Goal: Transaction & Acquisition: Purchase product/service

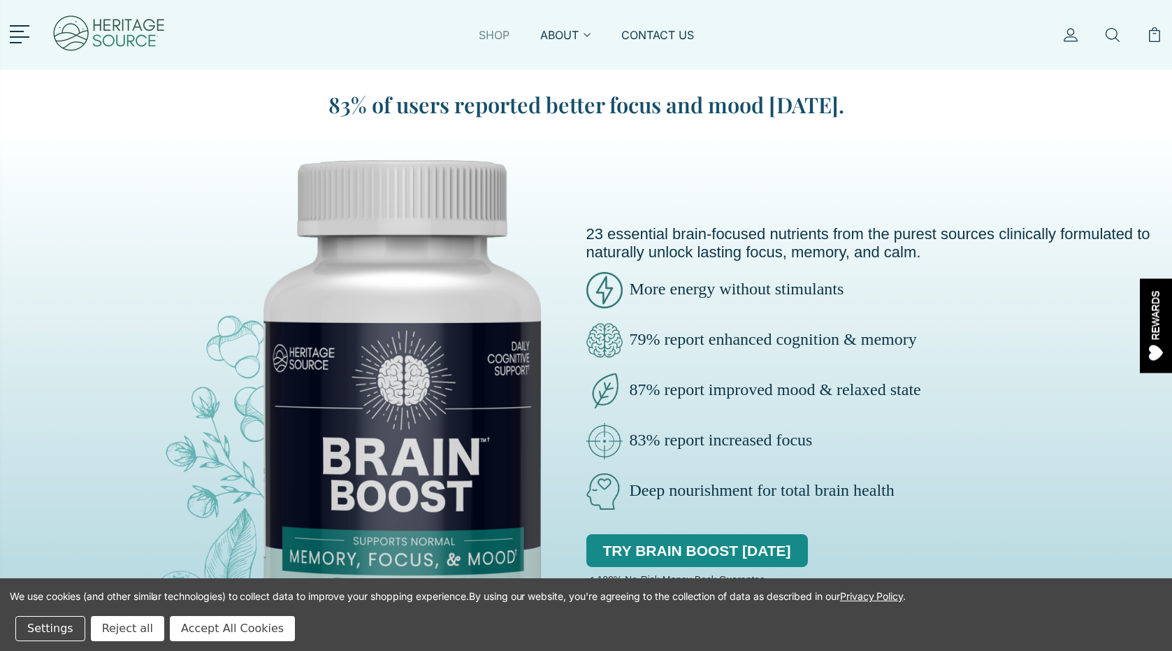
click at [495, 34] on link "SHOP" at bounding box center [494, 43] width 31 height 32
click at [493, 34] on link "SHOP" at bounding box center [494, 43] width 31 height 32
click at [556, 35] on link "ABOUT" at bounding box center [565, 43] width 50 height 32
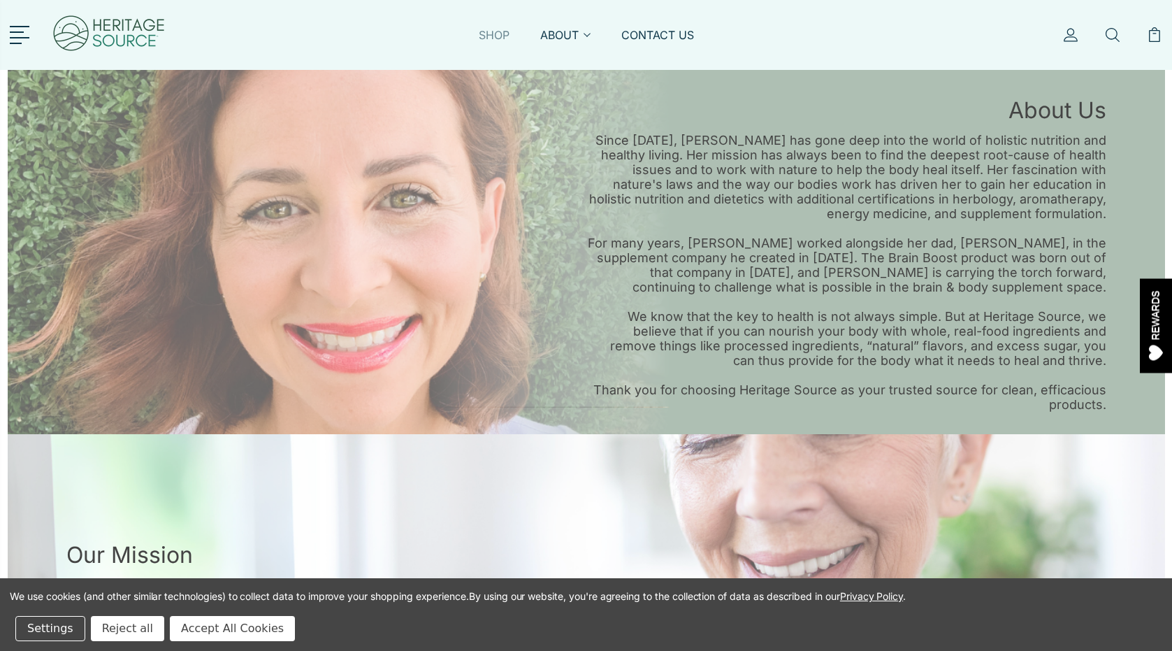
click at [495, 40] on link "SHOP" at bounding box center [494, 43] width 31 height 32
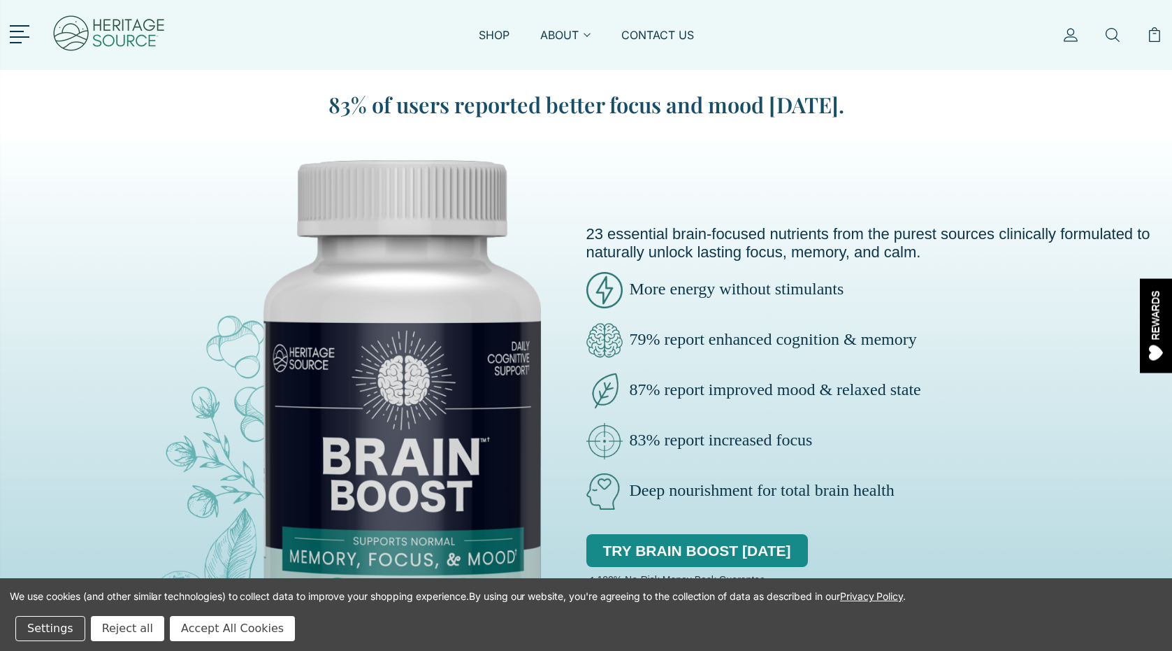
click at [443, 363] on img at bounding box center [294, 425] width 572 height 572
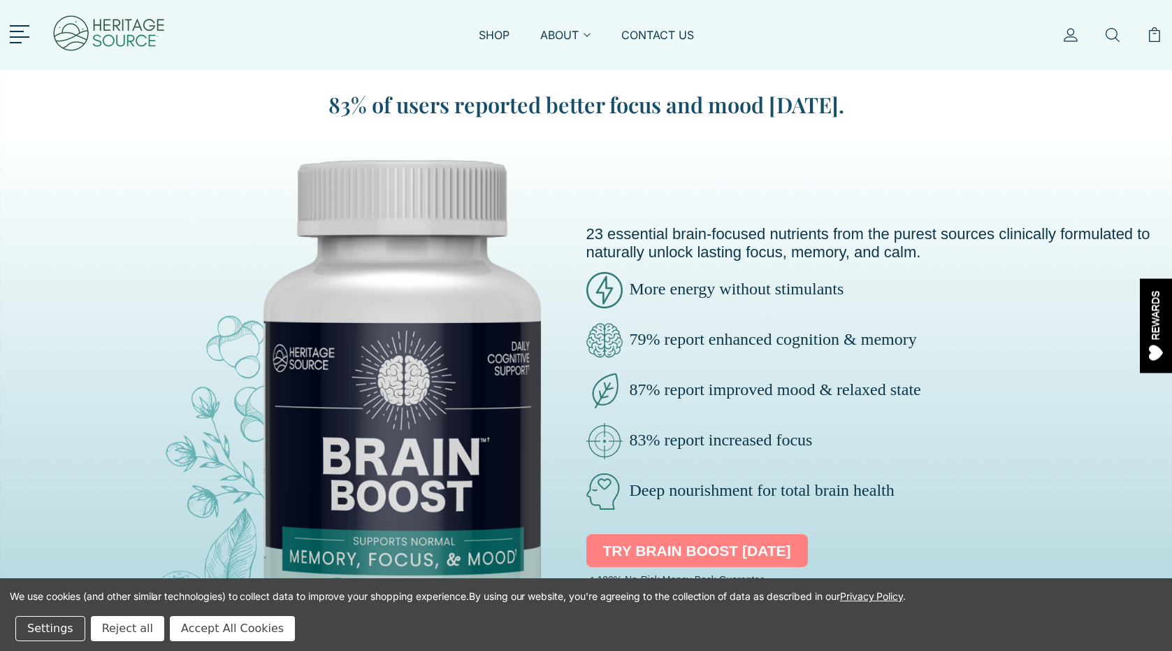
click at [671, 544] on link "TRY BRAIN BOOST [DATE]" at bounding box center [697, 551] width 222 height 34
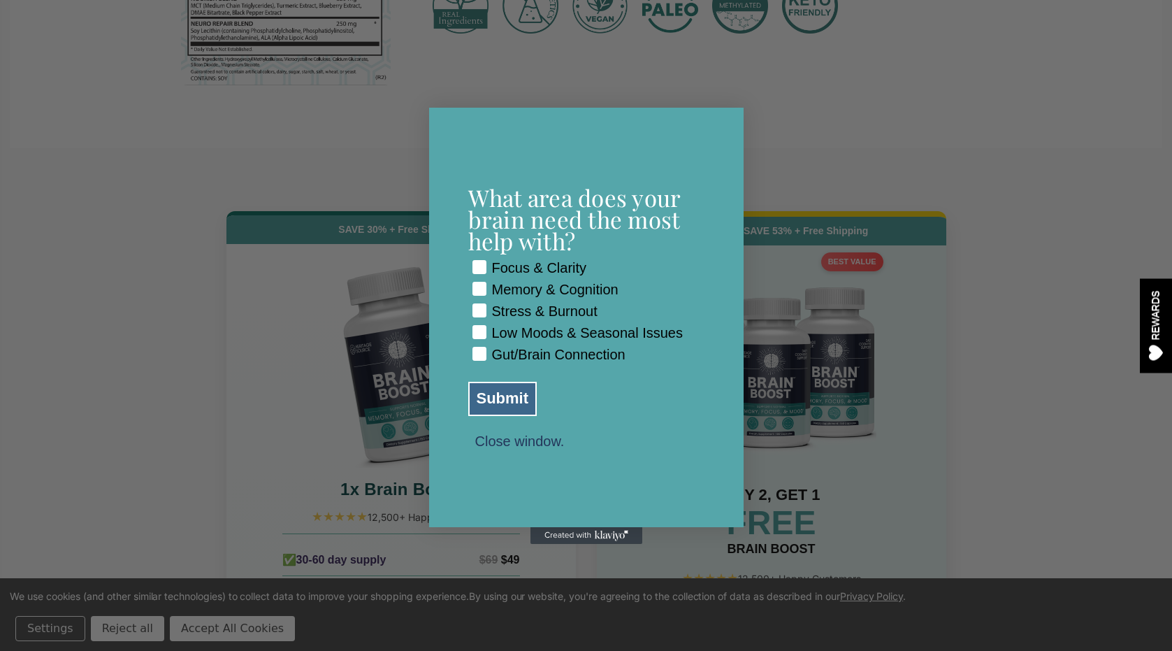
scroll to position [6105, 0]
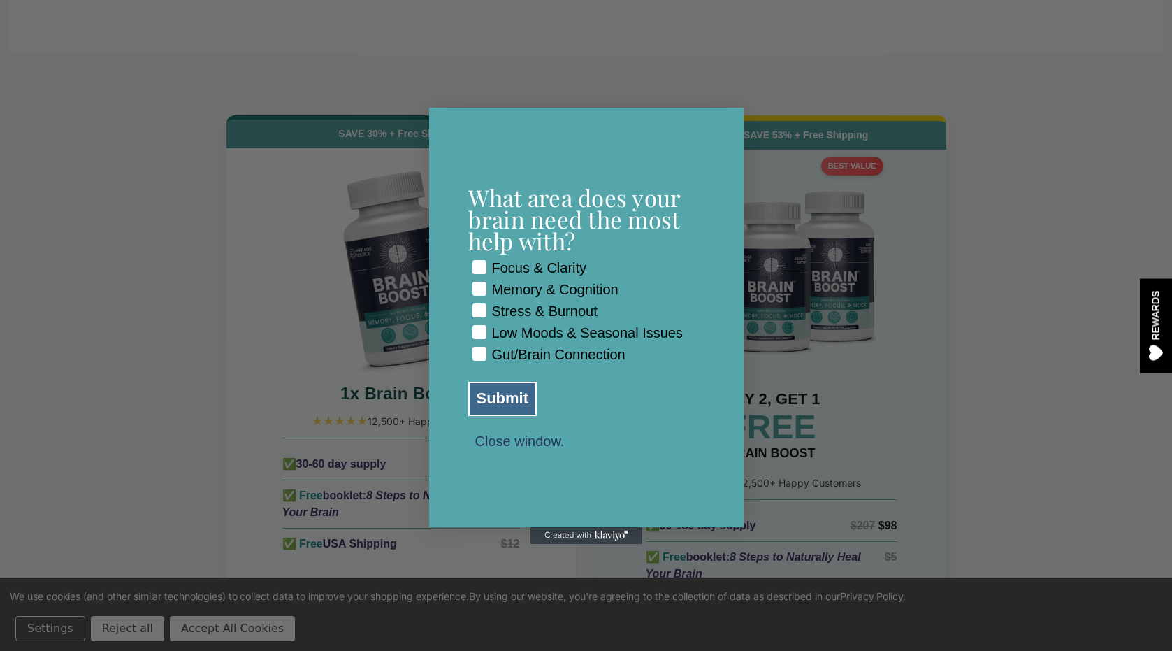
click at [539, 447] on button "Close window." at bounding box center [519, 440] width 103 height 13
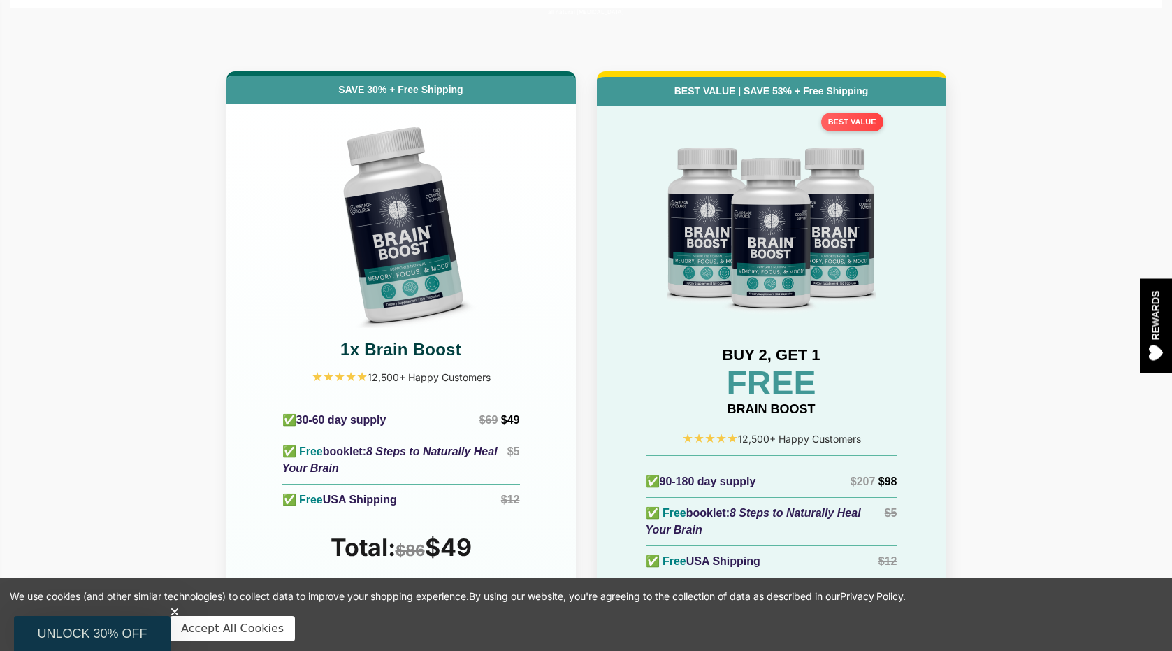
click at [385, 202] on img at bounding box center [401, 223] width 210 height 210
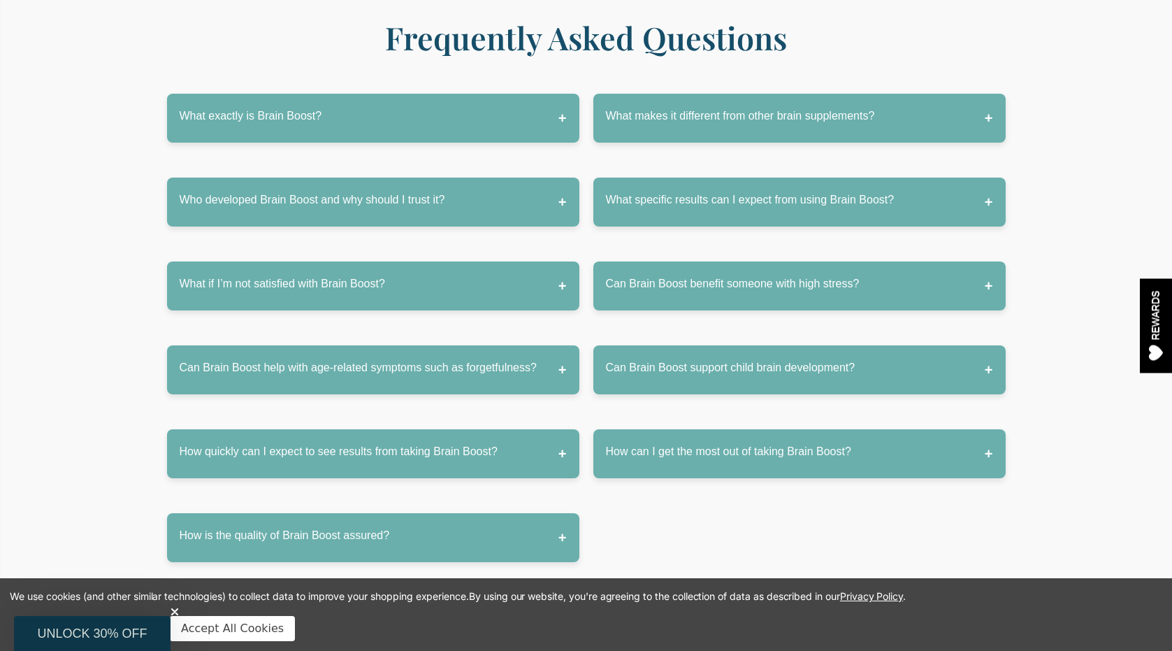
scroll to position [6947, 0]
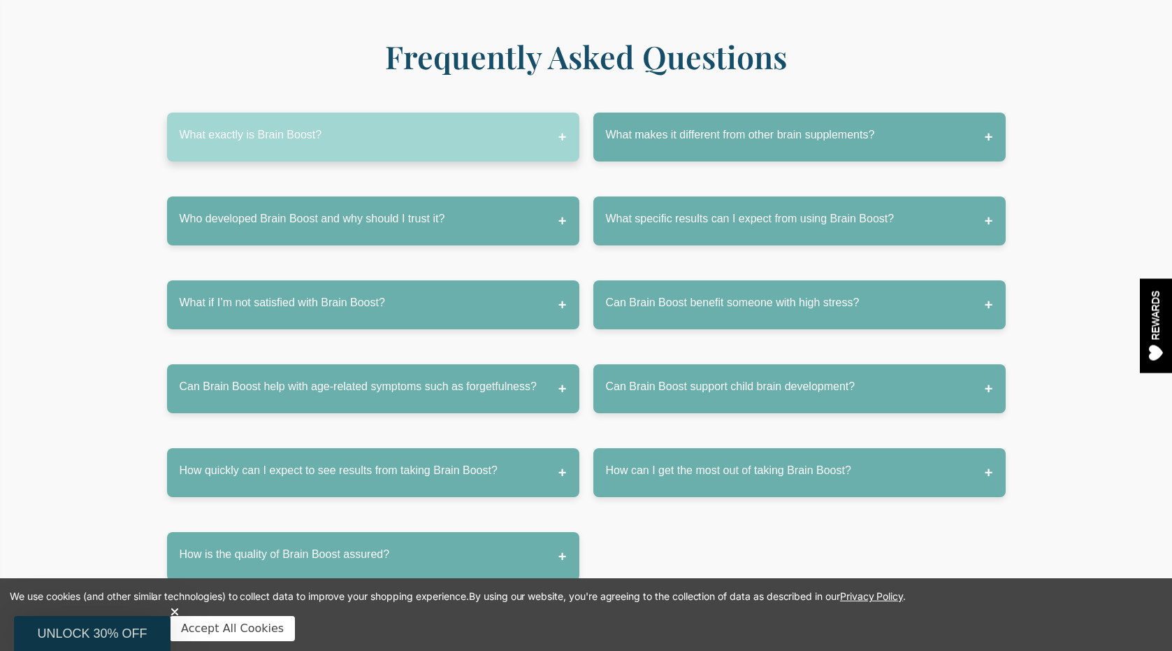
click at [321, 113] on button "What exactly is Brain Boost?" at bounding box center [373, 137] width 412 height 49
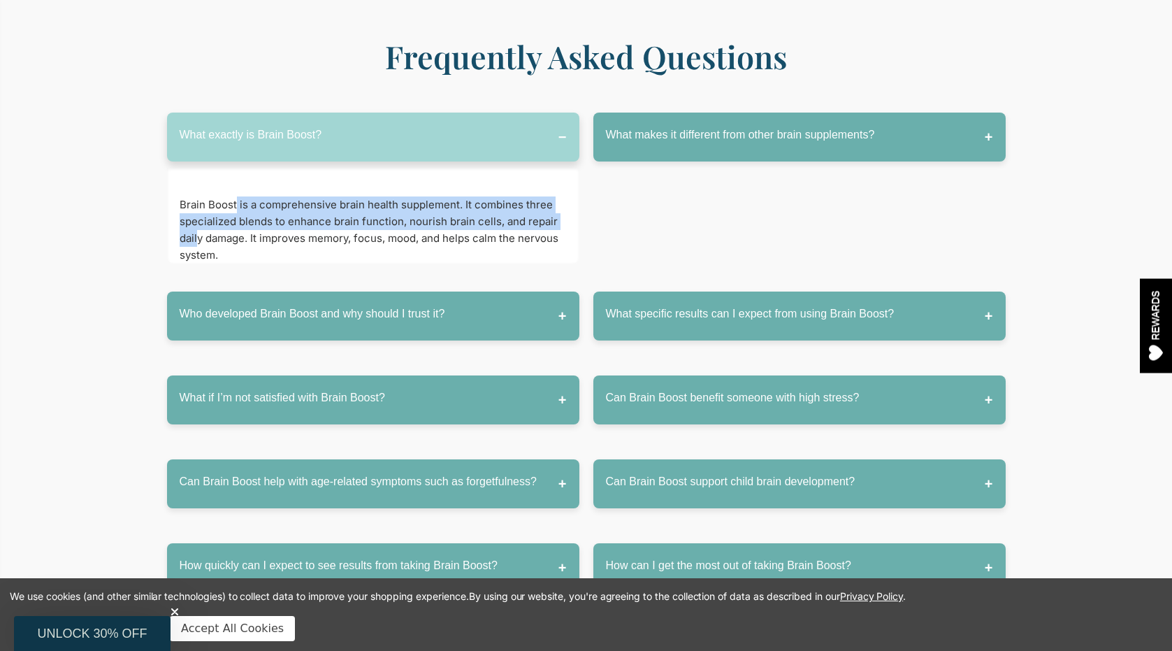
drag, startPoint x: 249, startPoint y: 154, endPoint x: 196, endPoint y: 182, distance: 59.4
click at [196, 196] on p "Brain Boost is a comprehensive brain health supplement. It combines three speci…" at bounding box center [373, 229] width 387 height 67
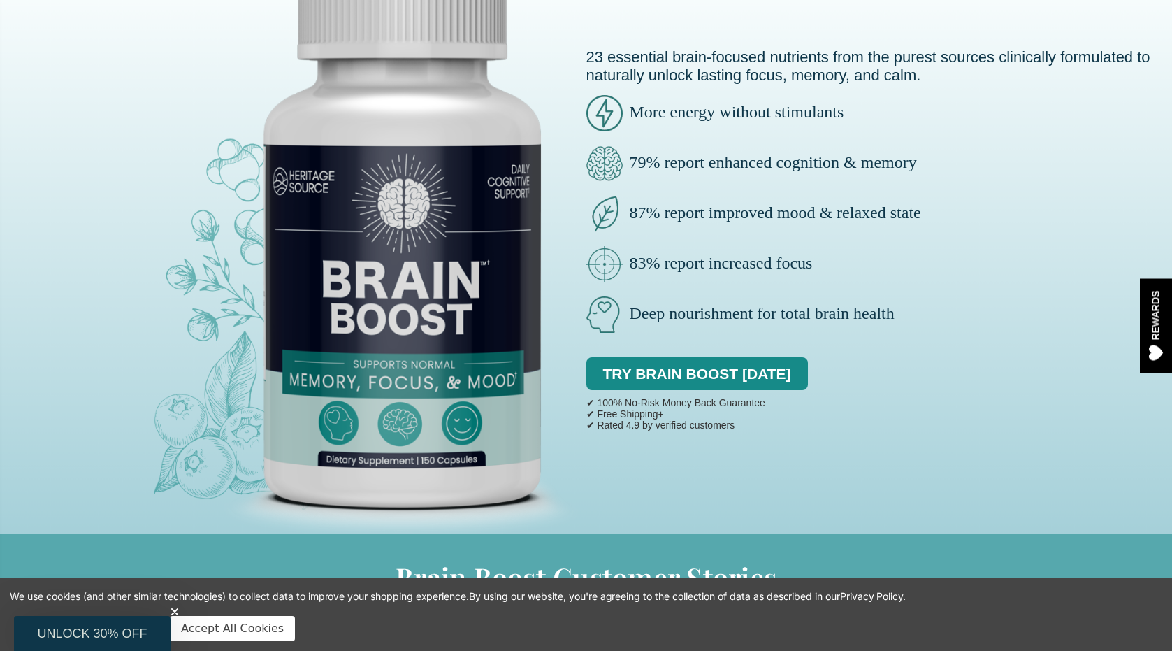
scroll to position [0, 0]
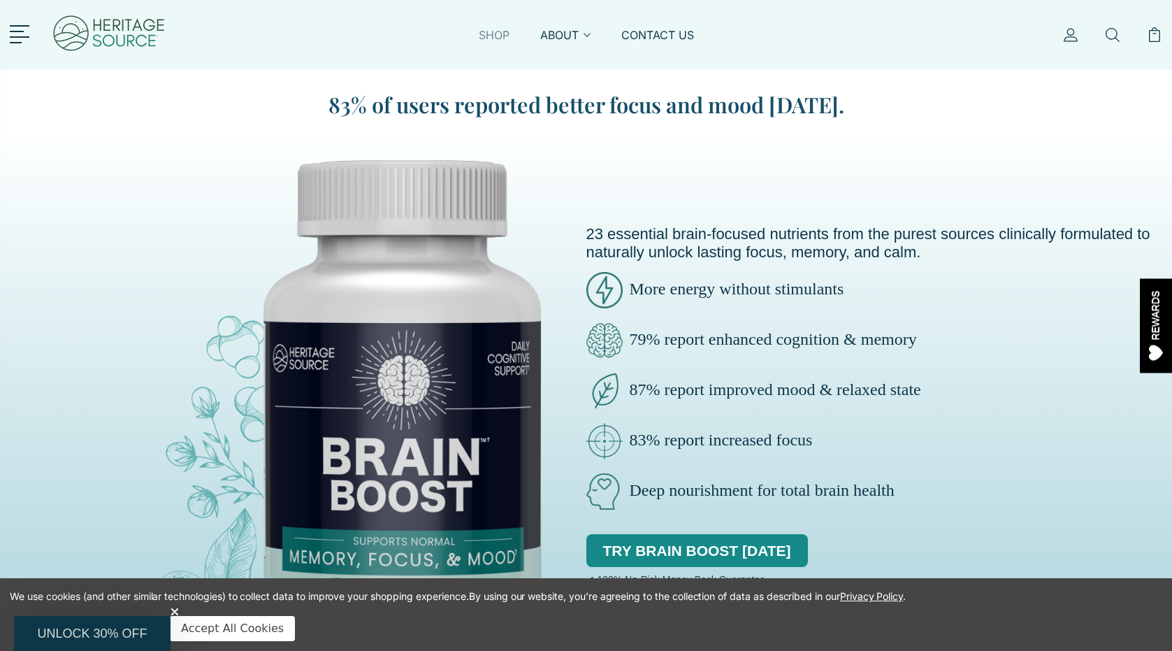
click at [500, 33] on link "SHOP" at bounding box center [494, 43] width 31 height 32
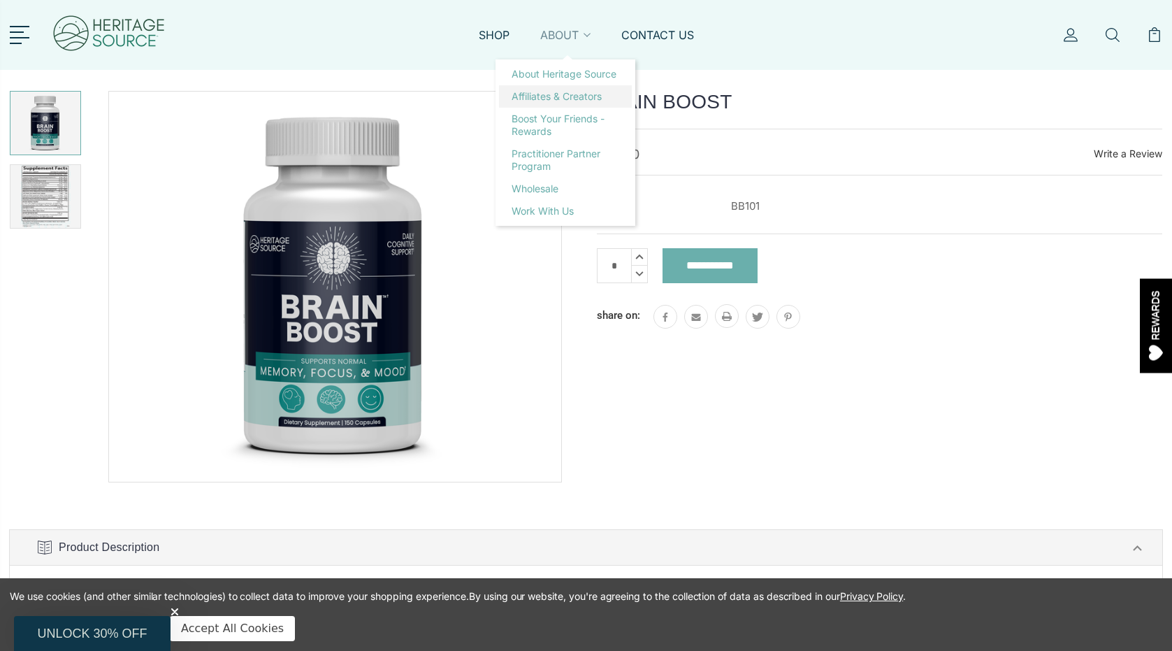
click at [556, 96] on link "Affiliates & Creators" at bounding box center [565, 96] width 133 height 22
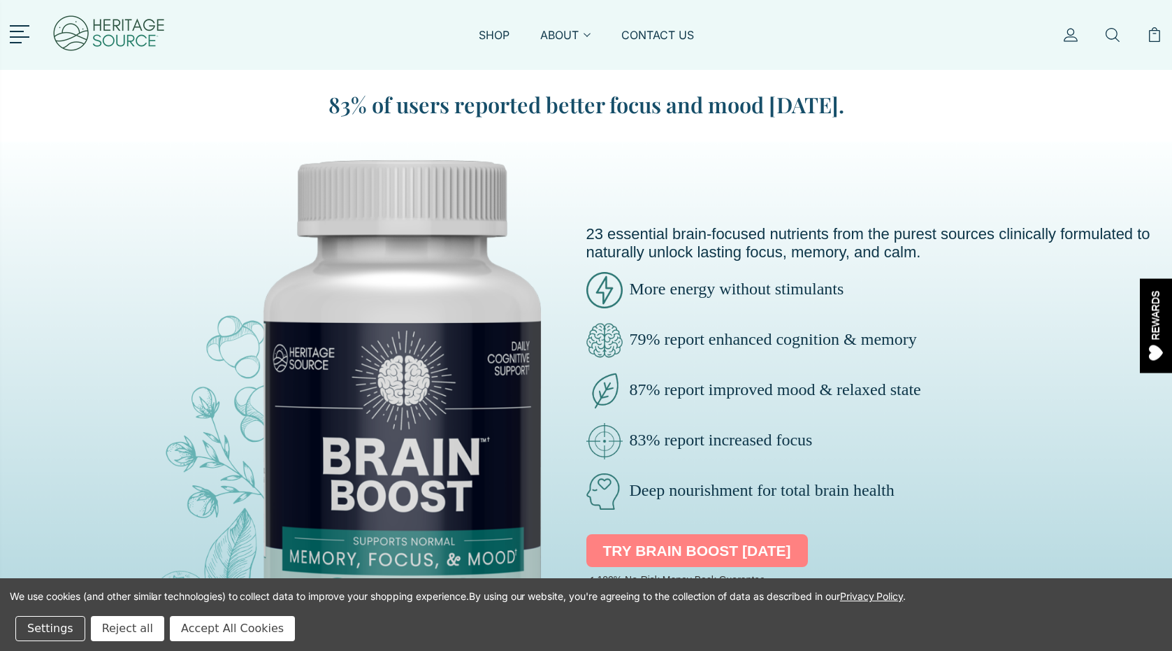
click at [691, 548] on link "TRY BRAIN BOOST TODAY" at bounding box center [697, 551] width 222 height 34
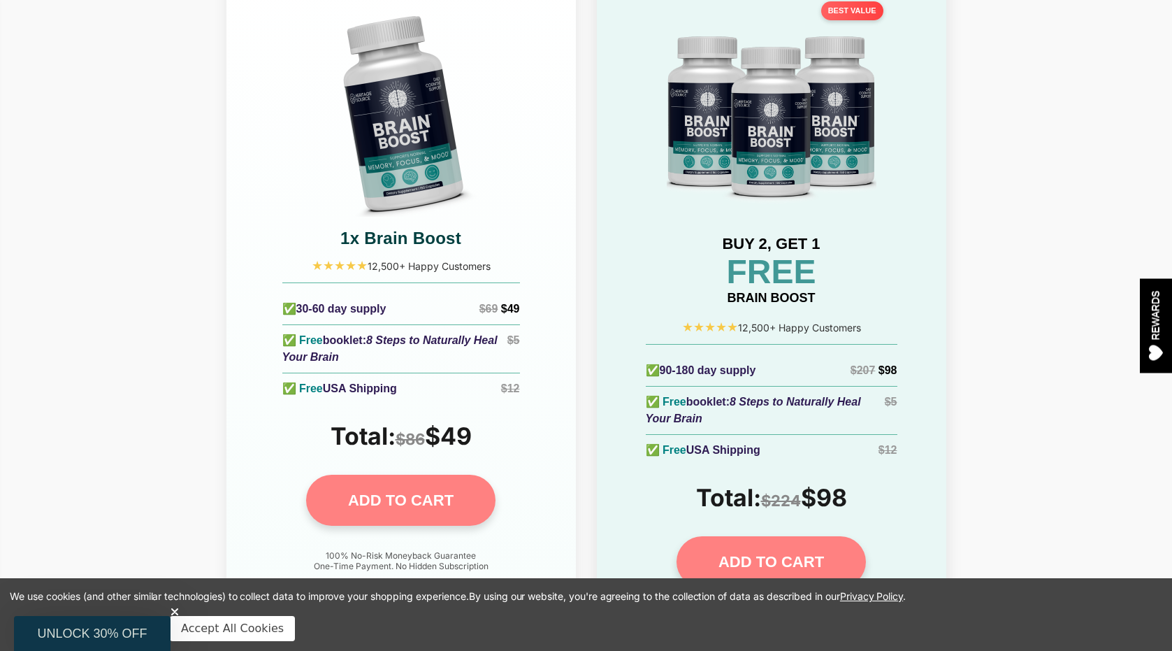
scroll to position [6255, 0]
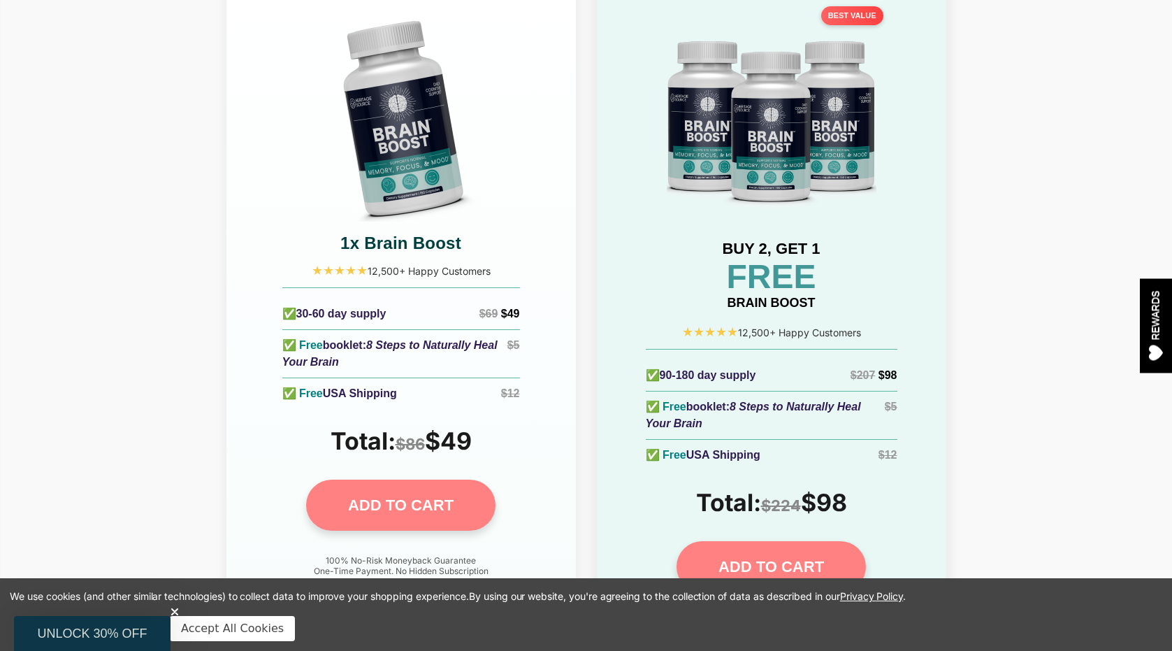
click at [457, 378] on div "✅ Free USA Shipping $12" at bounding box center [401, 393] width 238 height 31
click at [405, 143] on img at bounding box center [401, 117] width 210 height 210
click at [391, 232] on h3 "1x Brain Boost" at bounding box center [400, 243] width 321 height 22
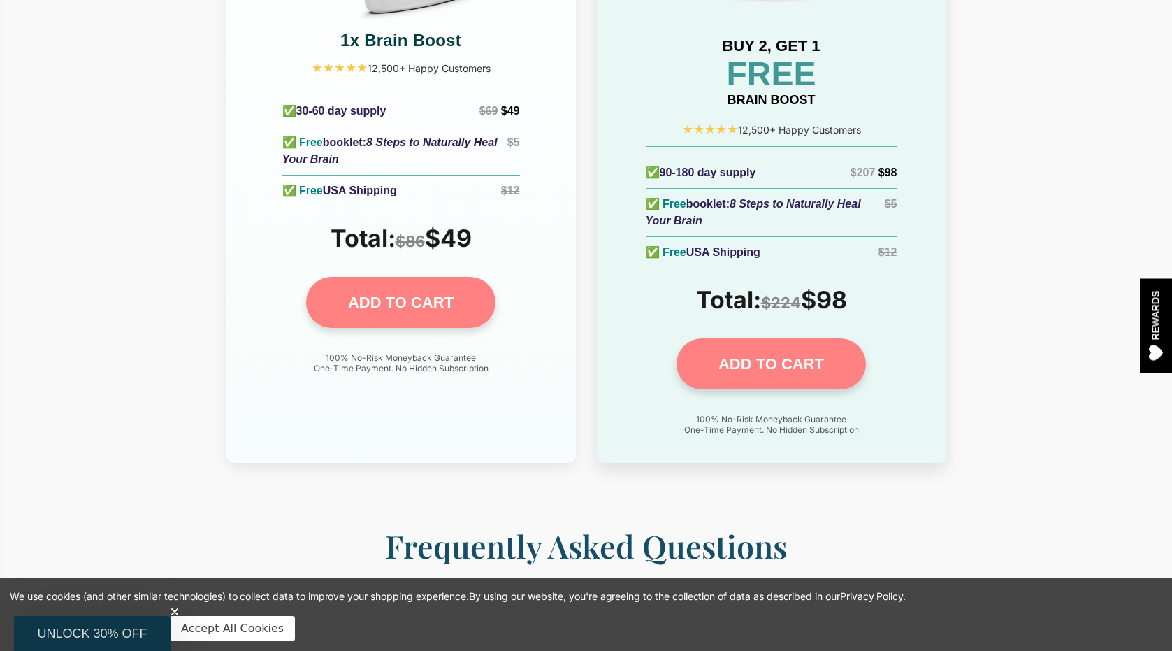
scroll to position [6434, 0]
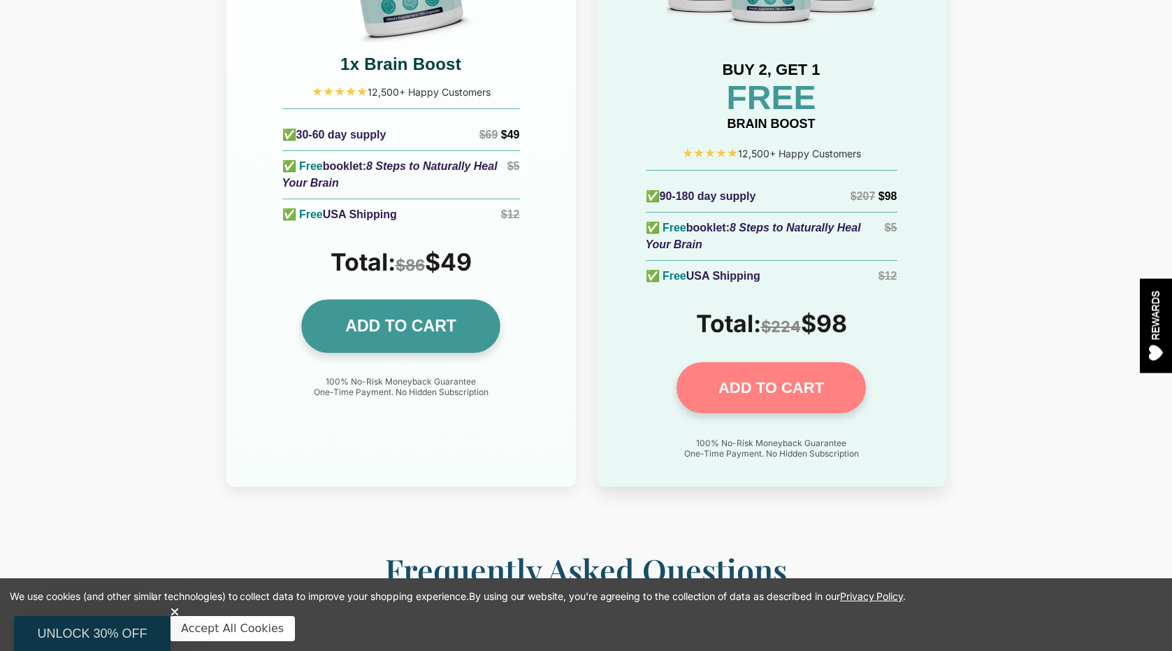
click at [380, 299] on link "ADD TO CART" at bounding box center [400, 326] width 199 height 54
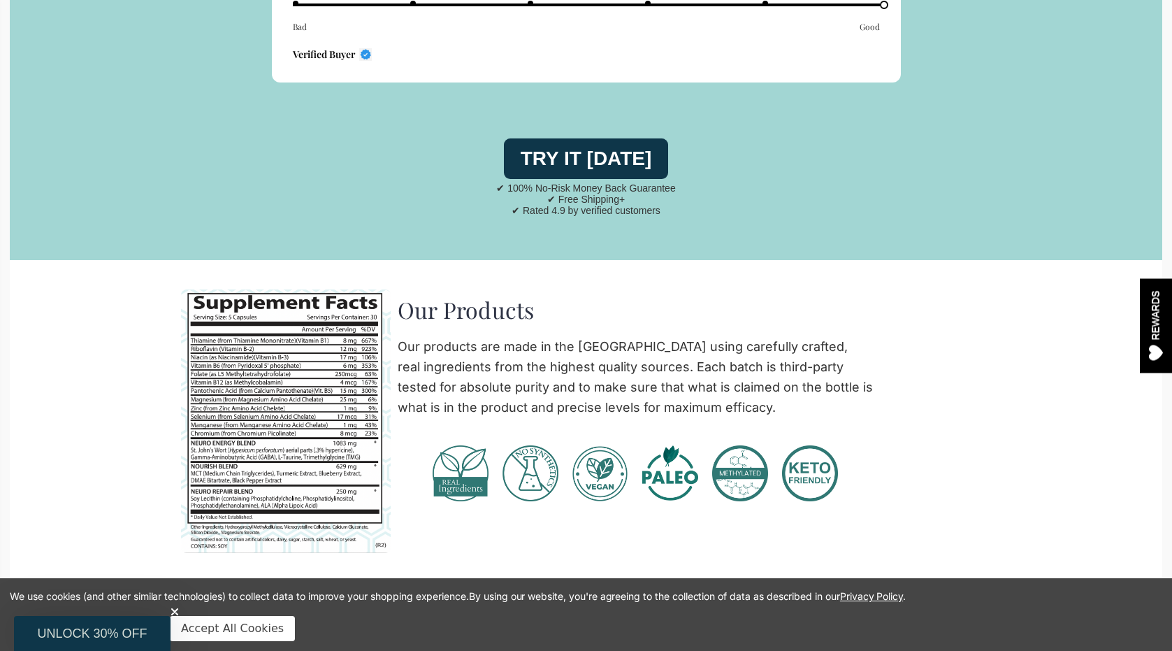
scroll to position [5557, 0]
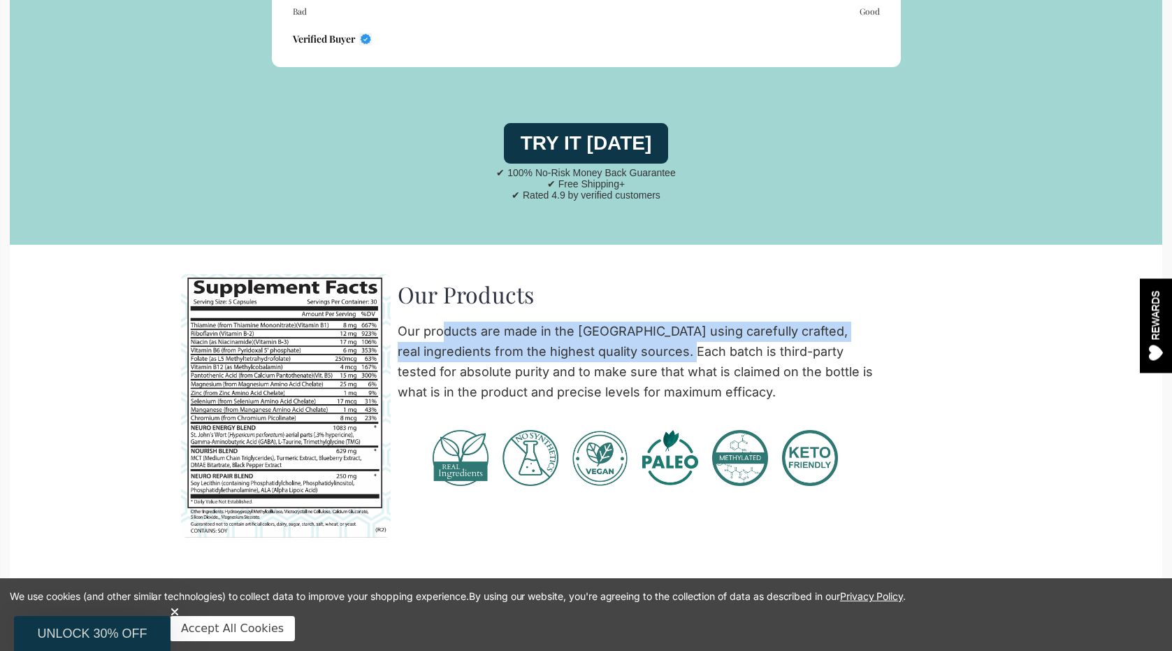
drag, startPoint x: 510, startPoint y: 259, endPoint x: 572, endPoint y: 307, distance: 78.6
click at [572, 307] on div "Our Products Our products are made in the [GEOGRAPHIC_DATA] using carefully cra…" at bounding box center [635, 416] width 489 height 284
click at [572, 321] on p "Our products are made in the [GEOGRAPHIC_DATA] using carefully crafted, real in…" at bounding box center [635, 361] width 475 height 80
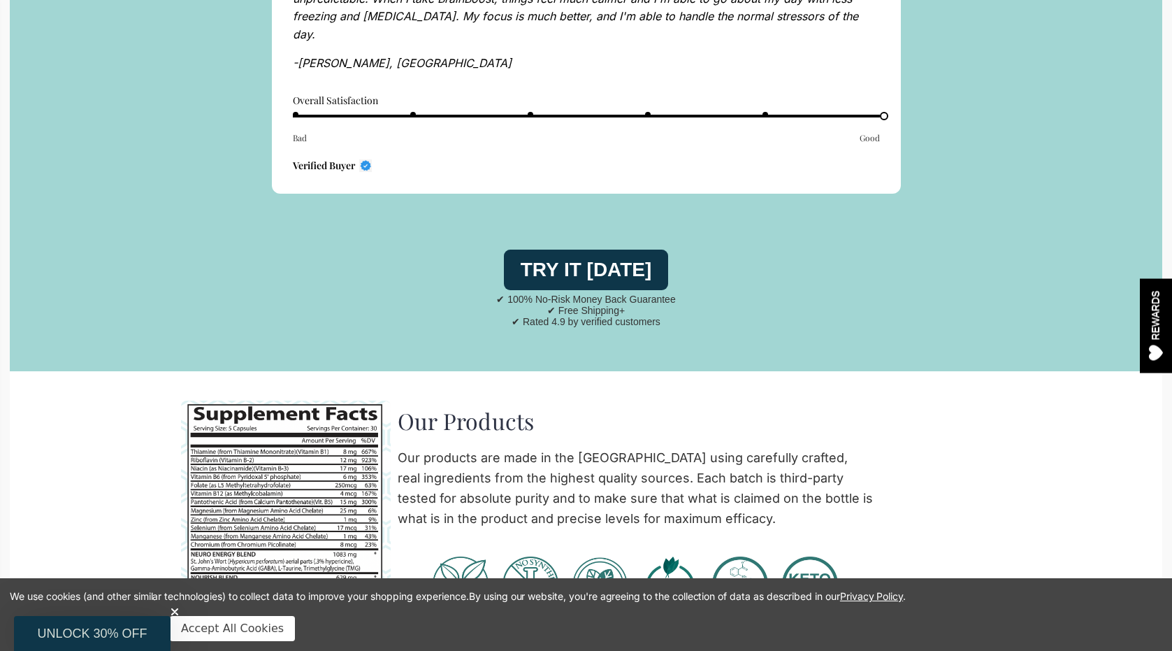
scroll to position [5489, 0]
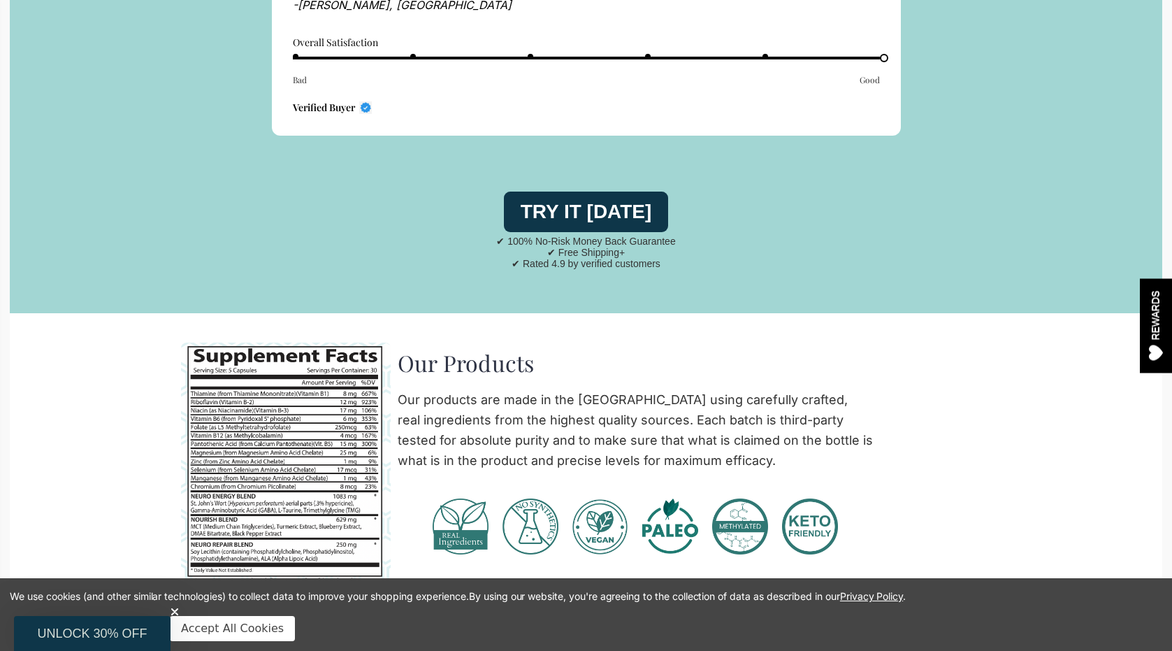
drag, startPoint x: 326, startPoint y: 376, endPoint x: 182, endPoint y: 11, distance: 391.9
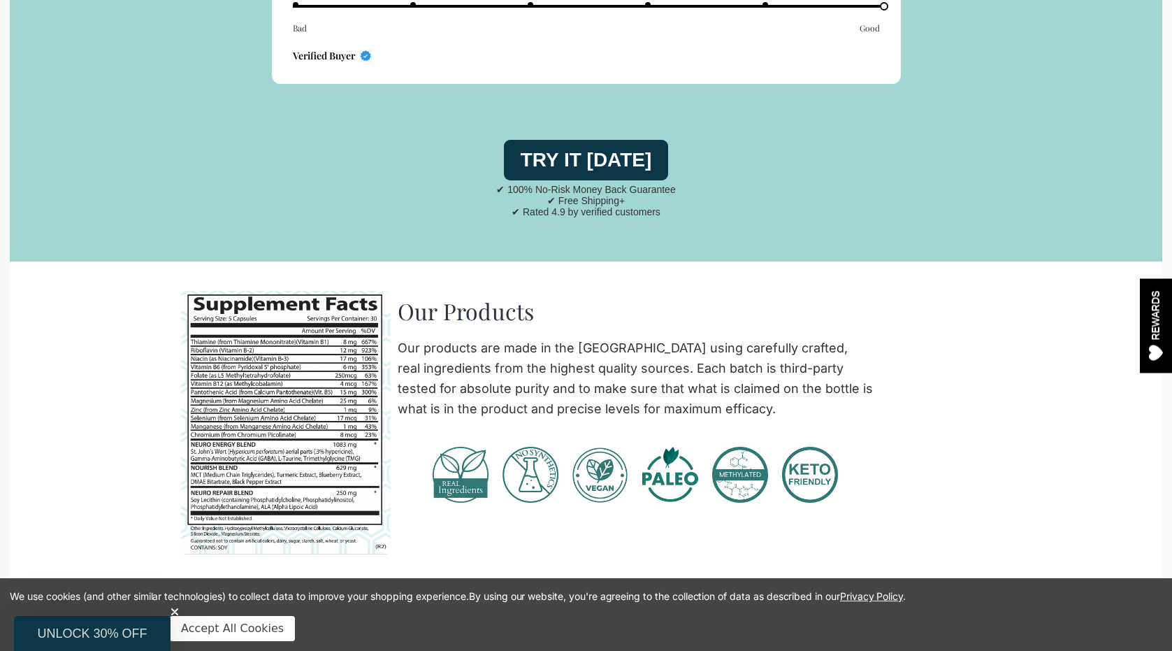
scroll to position [5561, 0]
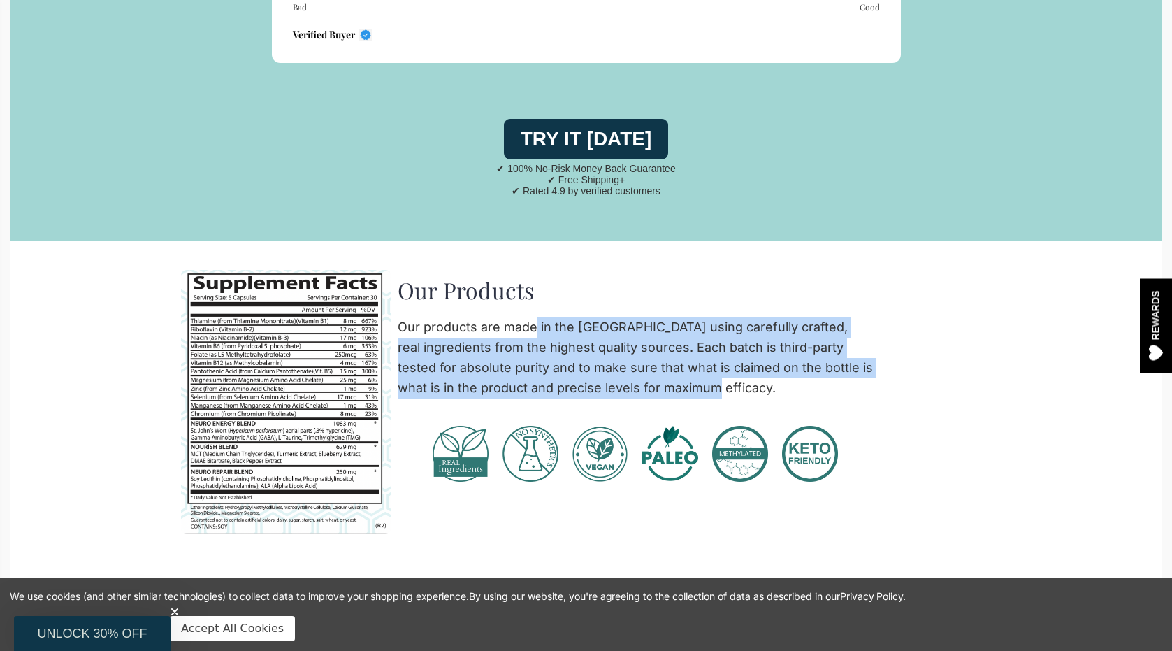
drag, startPoint x: 484, startPoint y: 267, endPoint x: 598, endPoint y: 338, distance: 133.4
click at [598, 338] on p "Our products are made in the [GEOGRAPHIC_DATA] using carefully crafted, real in…" at bounding box center [635, 357] width 475 height 80
drag, startPoint x: 606, startPoint y: 342, endPoint x: 426, endPoint y: 280, distance: 189.8
click at [426, 317] on p "Our products are made in the [GEOGRAPHIC_DATA] using carefully crafted, real in…" at bounding box center [635, 357] width 475 height 80
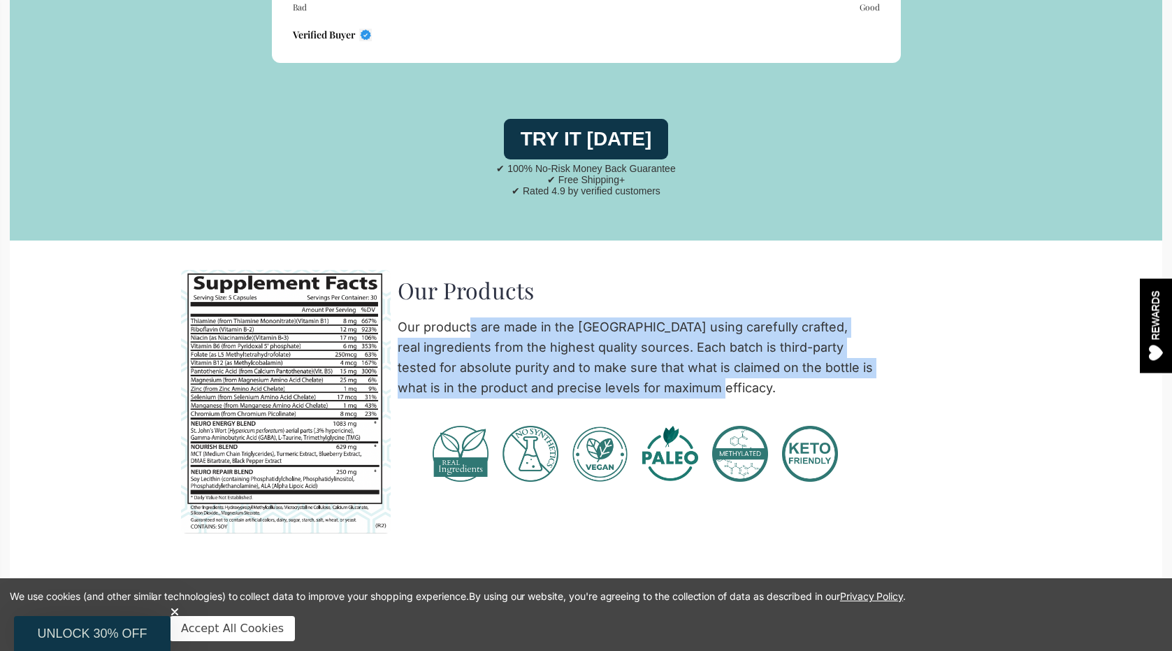
click at [426, 317] on p "Our products are made in the [GEOGRAPHIC_DATA] using carefully crafted, real in…" at bounding box center [635, 357] width 475 height 80
drag, startPoint x: 412, startPoint y: 267, endPoint x: 491, endPoint y: 335, distance: 104.5
click at [491, 335] on p "Our products are made in the [GEOGRAPHIC_DATA] using carefully crafted, real in…" at bounding box center [635, 357] width 475 height 80
drag, startPoint x: 495, startPoint y: 337, endPoint x: 409, endPoint y: 280, distance: 103.5
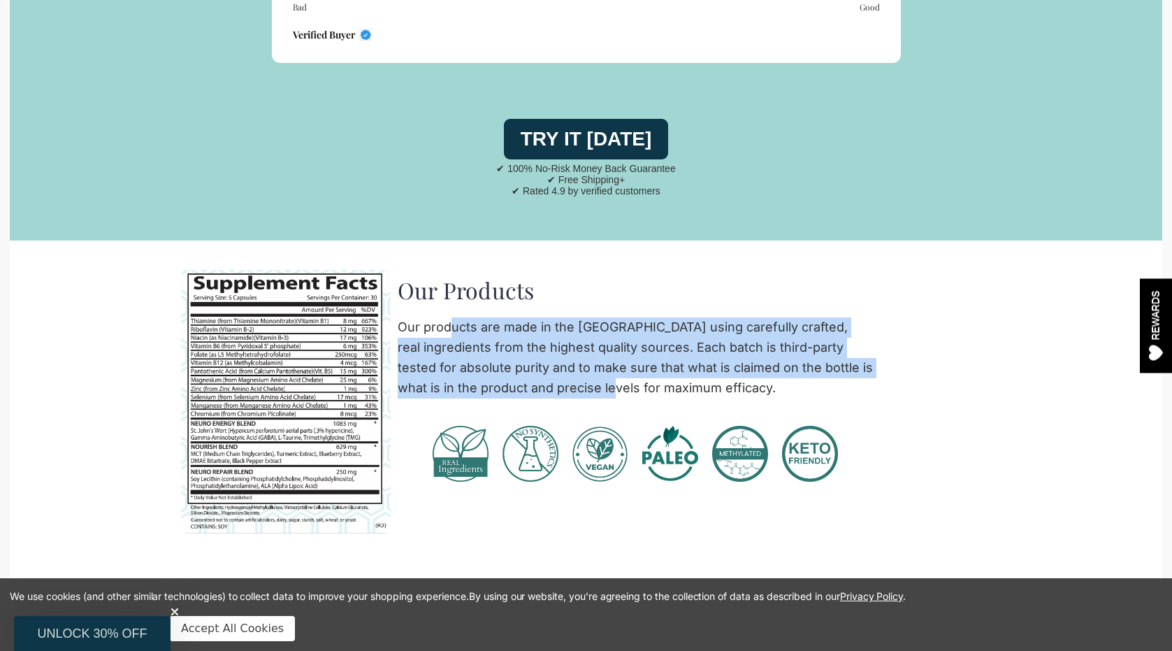
click at [409, 317] on p "Our products are made in the [GEOGRAPHIC_DATA] using carefully crafted, real in…" at bounding box center [635, 357] width 475 height 80
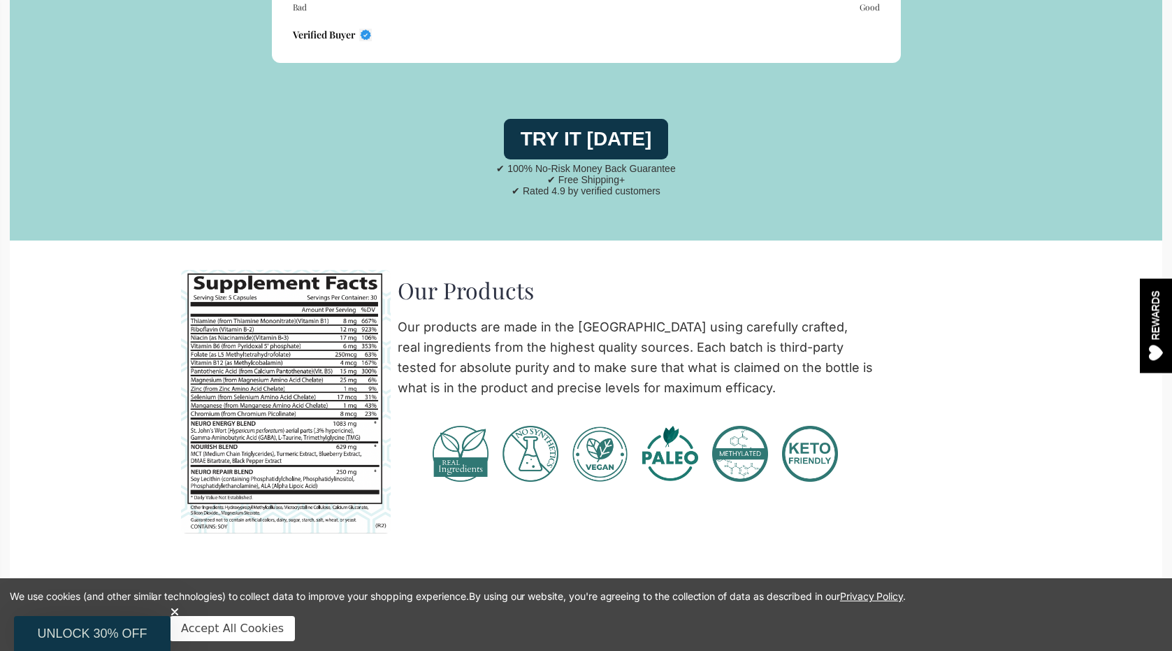
click at [437, 317] on p "Our products are made in the [GEOGRAPHIC_DATA] using carefully crafted, real in…" at bounding box center [635, 357] width 475 height 80
